Goal: Navigation & Orientation: Understand site structure

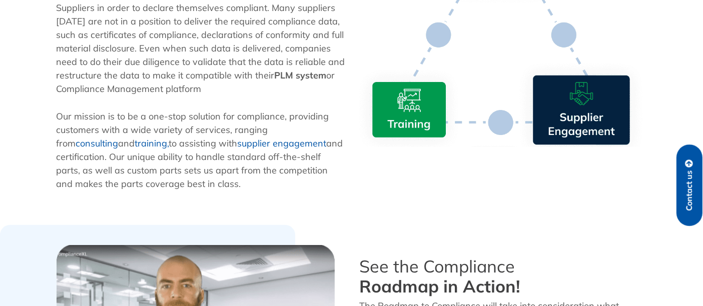
scroll to position [704, 0]
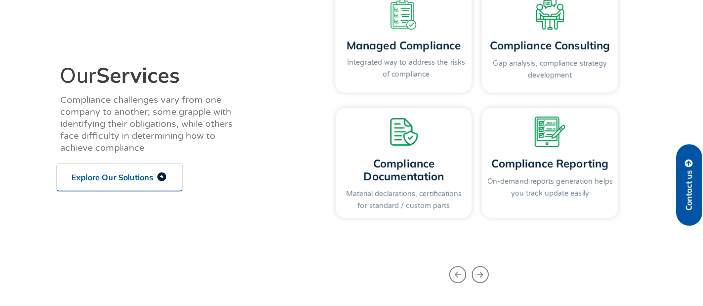
scroll to position [1143, 0]
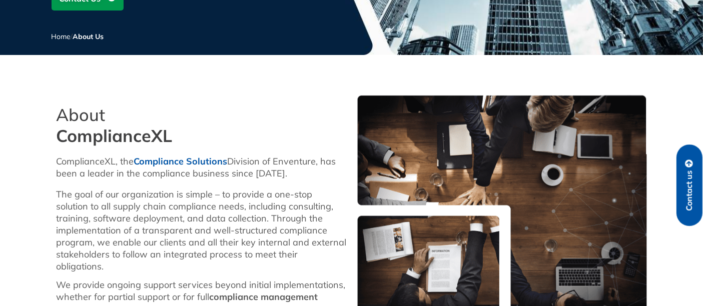
scroll to position [351, 0]
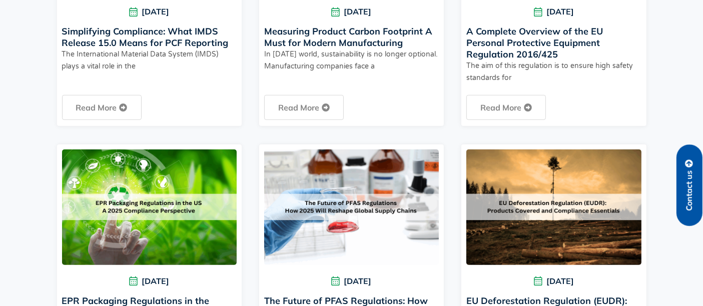
scroll to position [690, 0]
